Goal: Information Seeking & Learning: Learn about a topic

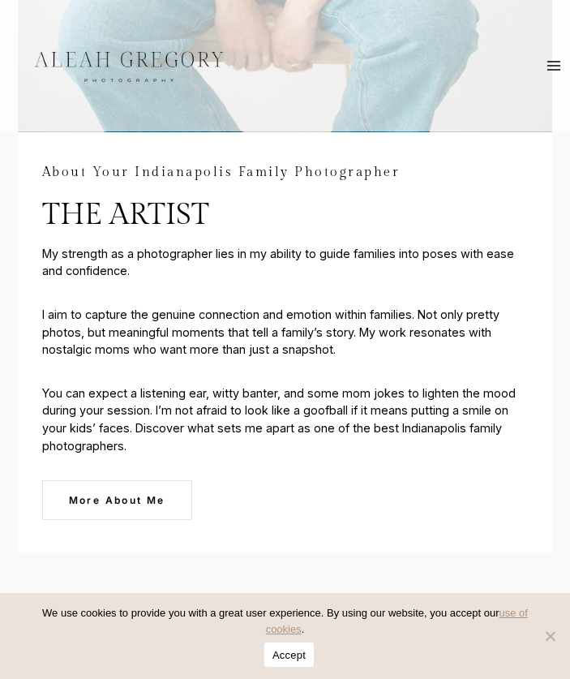
scroll to position [2502, 0]
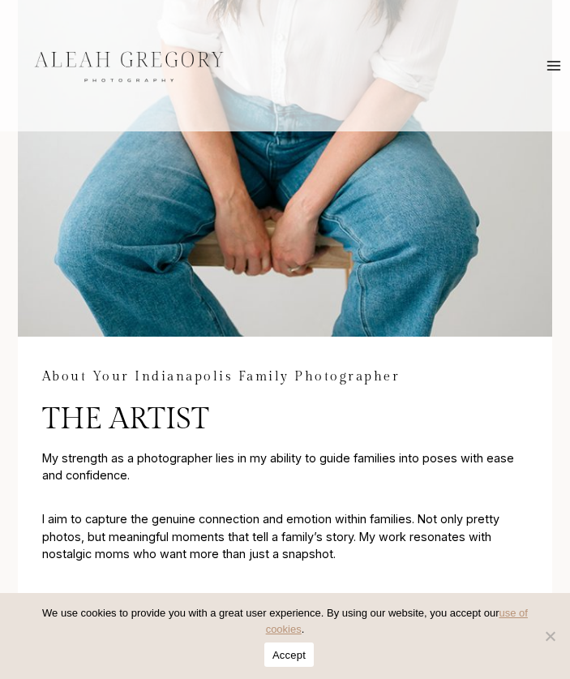
click at [295, 655] on button "Accept" at bounding box center [288, 654] width 49 height 24
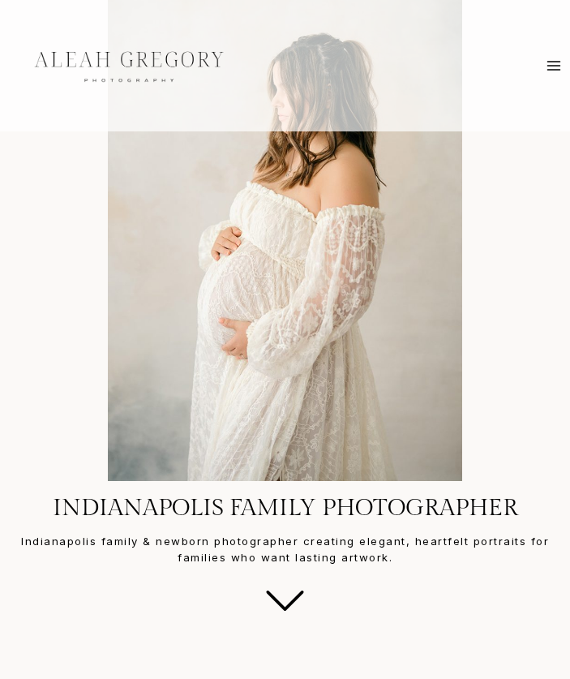
scroll to position [0, 0]
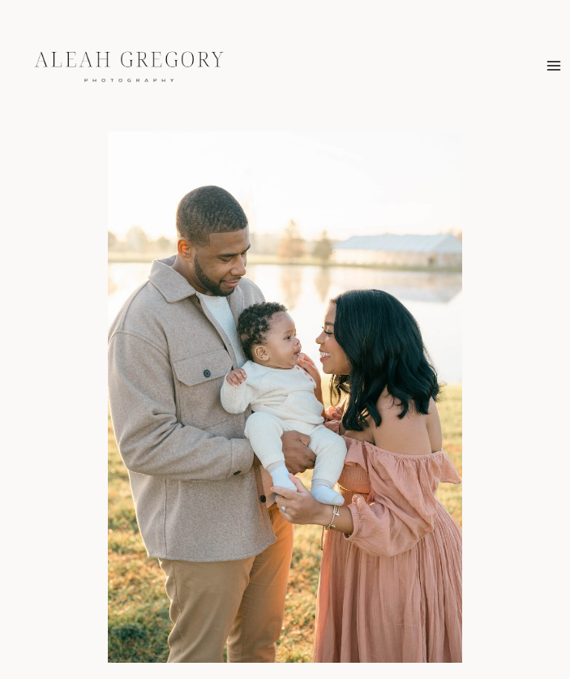
click at [551, 58] on icon "Toggle Menu" at bounding box center [554, 66] width 16 height 16
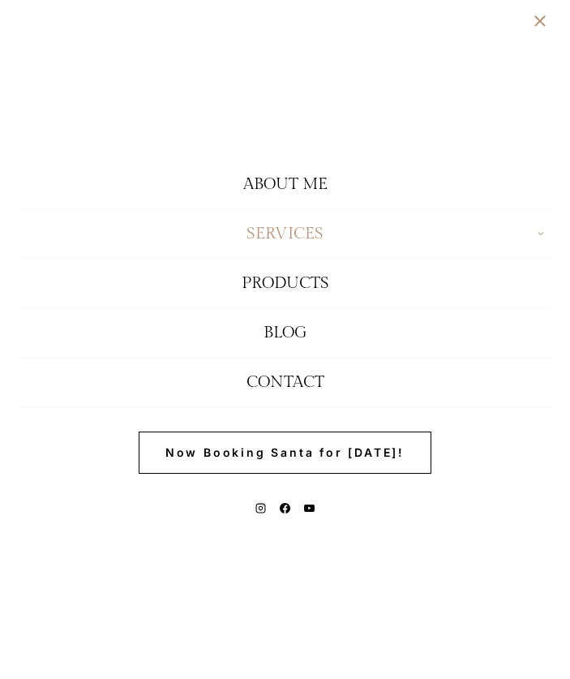
click at [265, 228] on button "Toggle child menu Expand" at bounding box center [285, 233] width 535 height 49
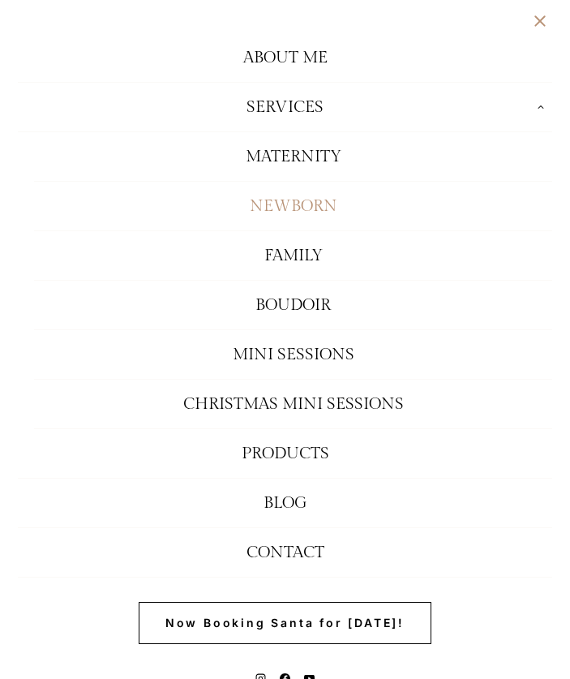
click at [285, 198] on link "Newborn" at bounding box center [293, 206] width 519 height 49
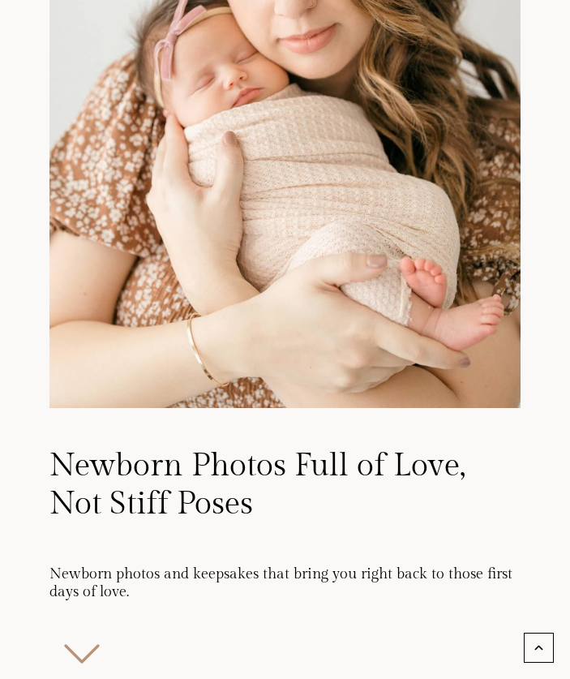
scroll to position [512, 0]
